Goal: Task Accomplishment & Management: Use online tool/utility

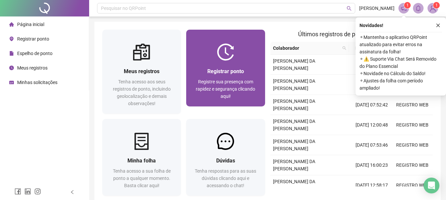
click at [228, 53] on img at bounding box center [225, 52] width 17 height 17
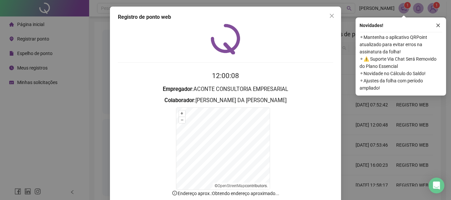
scroll to position [41, 0]
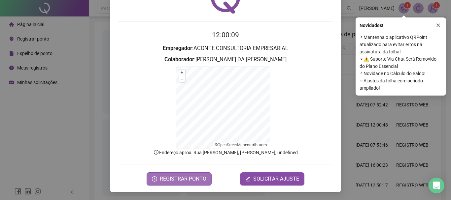
click at [191, 177] on span "REGISTRAR PONTO" at bounding box center [183, 179] width 47 height 8
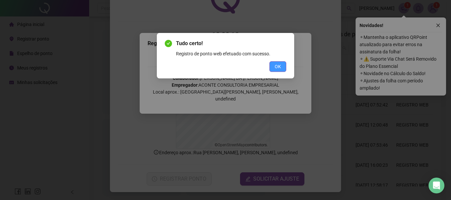
click at [275, 64] on span "OK" at bounding box center [278, 66] width 6 height 7
